Goal: Register for event/course

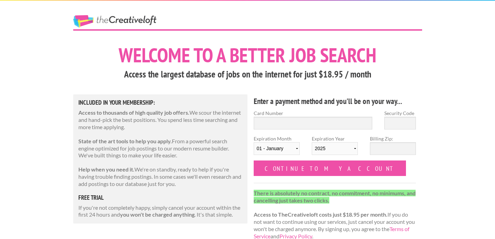
scroll to position [0, 0]
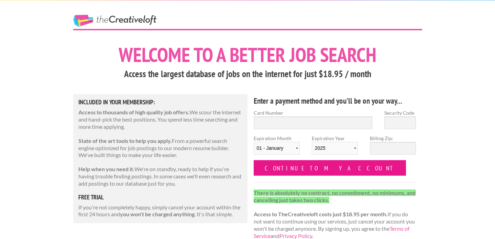
click at [313, 169] on input "Continue to my account" at bounding box center [330, 167] width 153 height 15
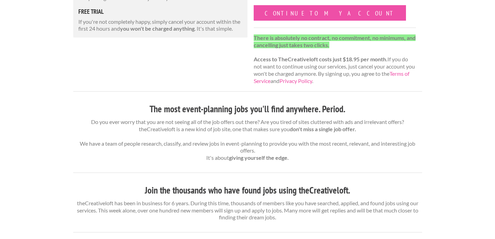
scroll to position [197, 0]
